Goal: Navigation & Orientation: Find specific page/section

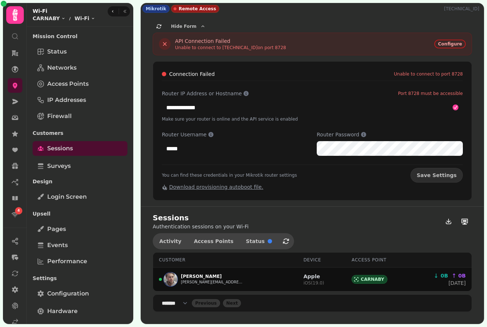
select select "**"
click at [438, 173] on span "Save Settings" at bounding box center [437, 175] width 40 height 5
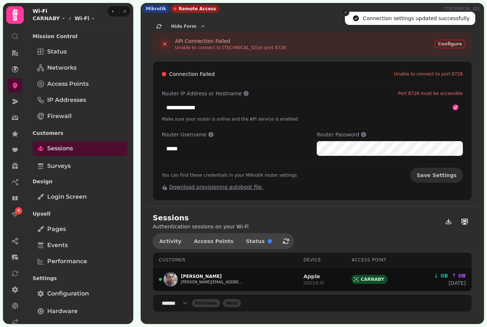
click at [347, 11] on icon "Close toast" at bounding box center [346, 12] width 4 height 4
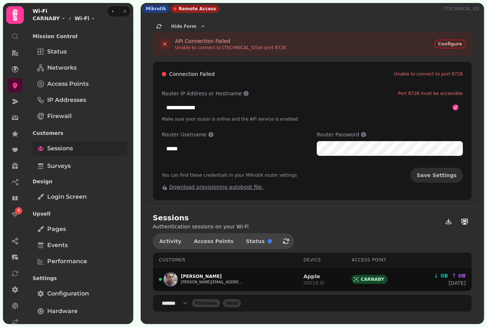
click at [56, 155] on link "Sessions" at bounding box center [80, 148] width 95 height 15
click at [159, 26] on icon "button" at bounding box center [159, 26] width 6 height 6
click at [56, 54] on span "Status" at bounding box center [56, 51] width 19 height 9
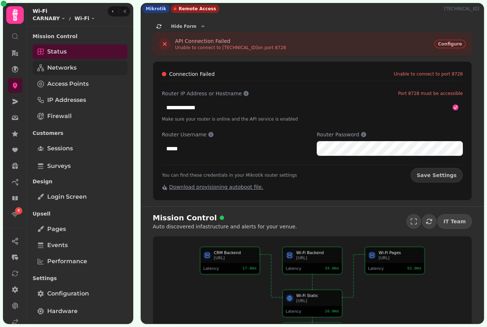
click at [56, 67] on span "Networks" at bounding box center [61, 67] width 29 height 9
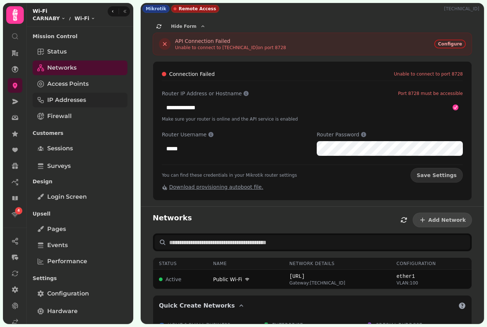
click at [62, 101] on span "IP Addresses" at bounding box center [66, 100] width 39 height 9
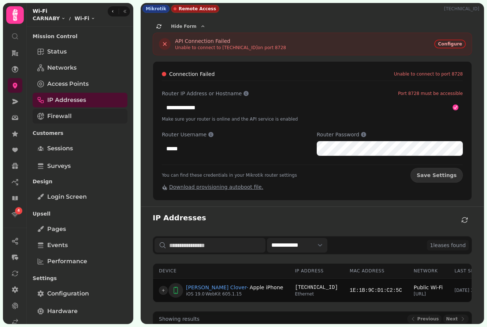
click at [60, 117] on span "Firewall" at bounding box center [59, 116] width 25 height 9
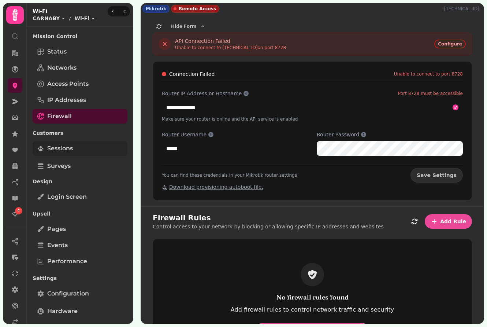
click at [58, 142] on link "Sessions" at bounding box center [80, 148] width 95 height 15
select select "**"
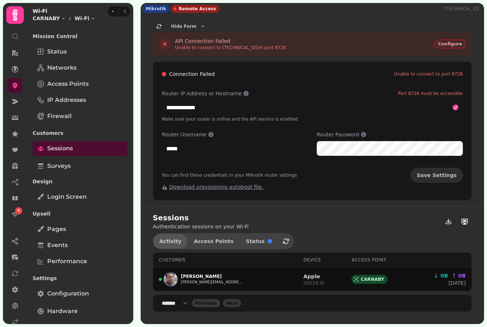
click at [176, 243] on span "Activity" at bounding box center [170, 241] width 22 height 5
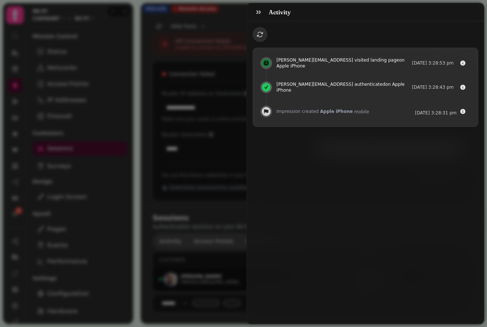
click at [255, 28] on div at bounding box center [366, 37] width 226 height 21
click at [257, 35] on icon "button" at bounding box center [260, 34] width 6 height 5
click at [257, 14] on icon "button" at bounding box center [259, 12] width 4 height 4
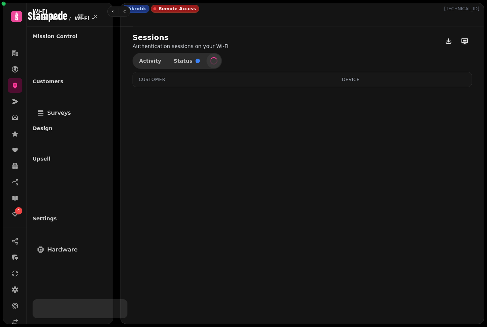
select select "**"
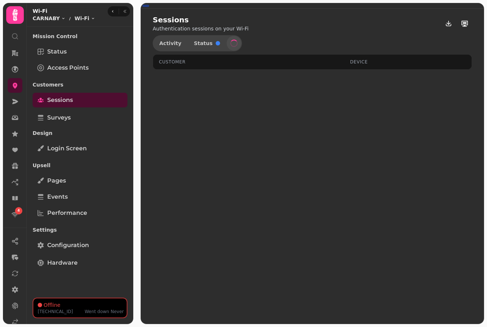
select select "**"
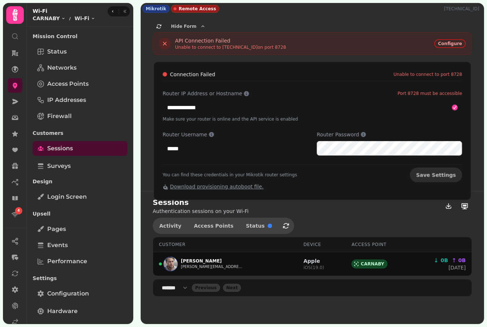
click at [177, 215] on div "Sessions Authentication sessions on your Wi-Fi Activity Access Points Status Cu…" at bounding box center [312, 246] width 343 height 111
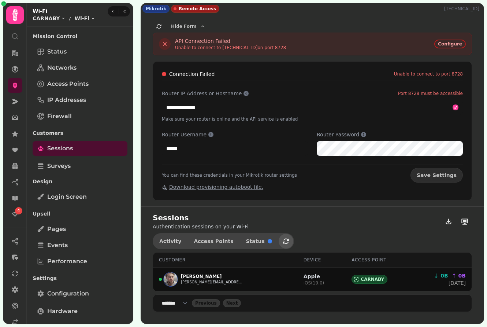
click at [283, 243] on icon "button" at bounding box center [286, 240] width 6 height 5
click at [170, 239] on span "Activity" at bounding box center [170, 241] width 22 height 5
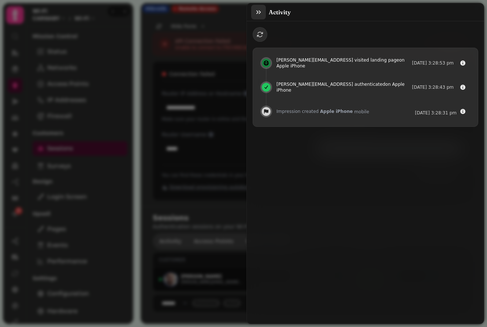
click at [257, 12] on icon "button" at bounding box center [258, 11] width 7 height 7
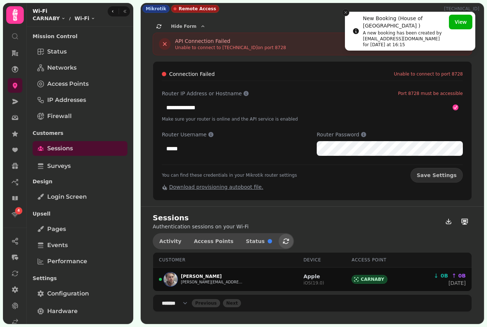
click at [347, 13] on icon "Close toast" at bounding box center [346, 12] width 4 height 4
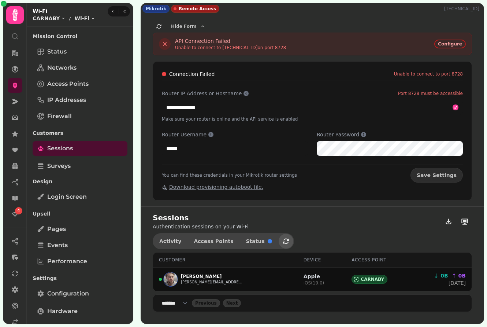
click at [339, 23] on div "Hide Form" at bounding box center [313, 26] width 320 height 12
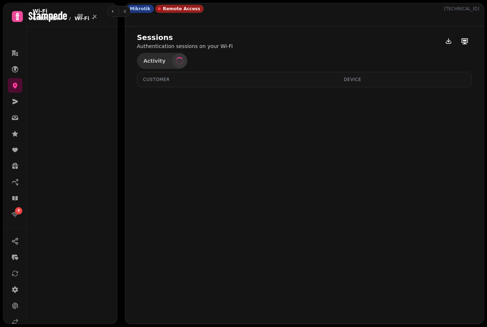
select select "**"
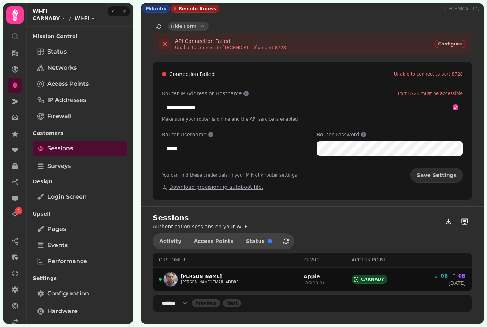
click at [176, 27] on span "Hide Form" at bounding box center [183, 26] width 25 height 4
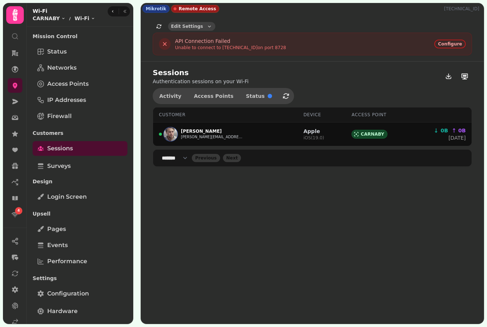
click at [185, 27] on span "Edit Settings" at bounding box center [187, 26] width 32 height 4
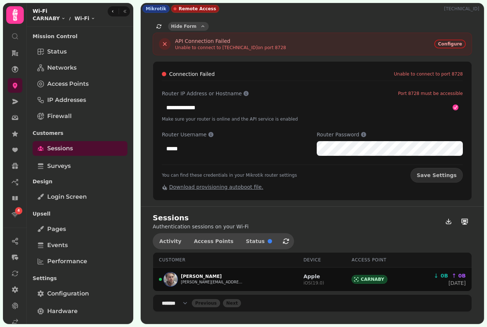
click at [185, 27] on span "Hide Form" at bounding box center [183, 26] width 25 height 4
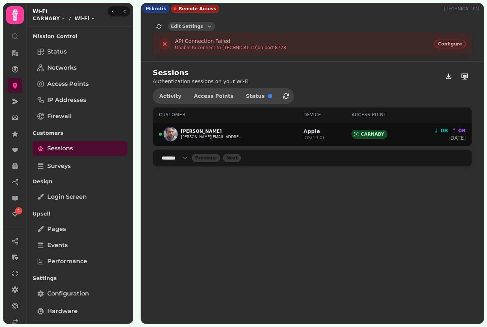
click at [185, 27] on span "Edit Settings" at bounding box center [187, 26] width 32 height 4
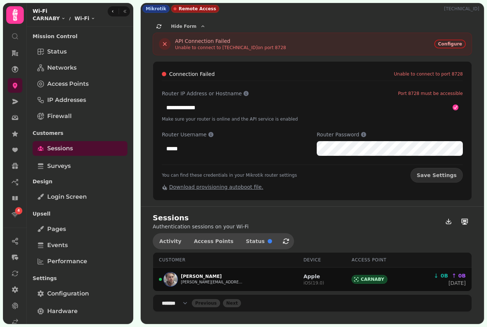
click at [186, 48] on div "Unable to connect to 185.222.81.76 on port 8728" at bounding box center [230, 48] width 111 height 6
click at [195, 49] on div "Unable to connect to 185.222.81.76 on port 8728" at bounding box center [230, 48] width 111 height 6
